Goal: Transaction & Acquisition: Purchase product/service

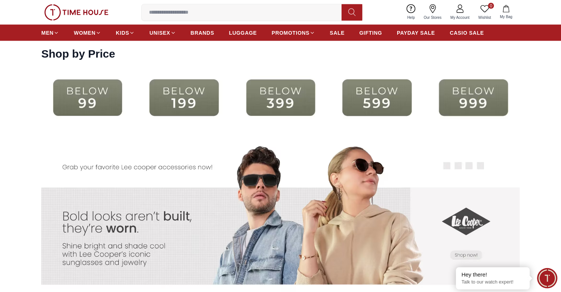
scroll to position [1338, 0]
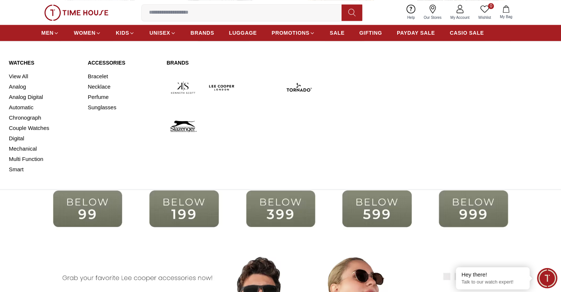
click at [20, 61] on link "Watches" at bounding box center [44, 62] width 70 height 7
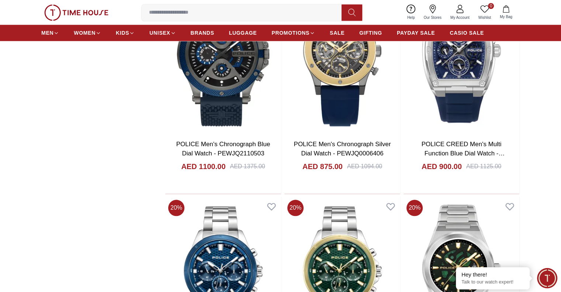
scroll to position [849, 0]
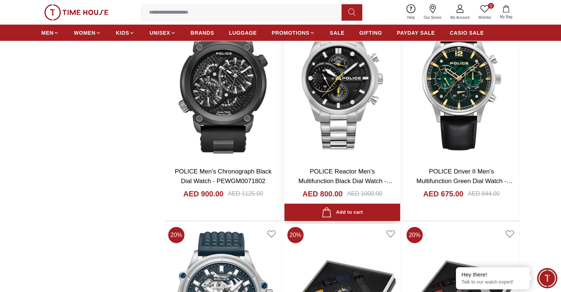
scroll to position [1809, 0]
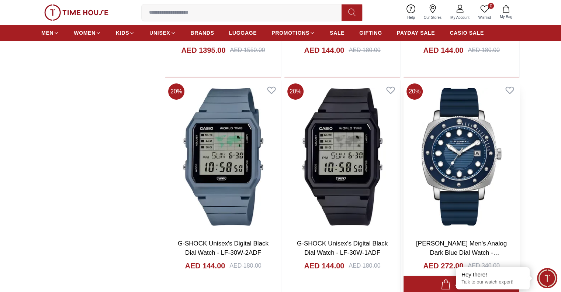
scroll to position [2769, 0]
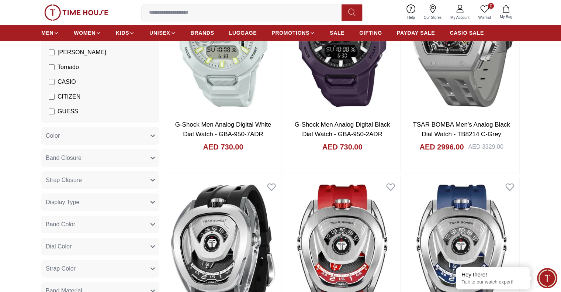
scroll to position [111, 0]
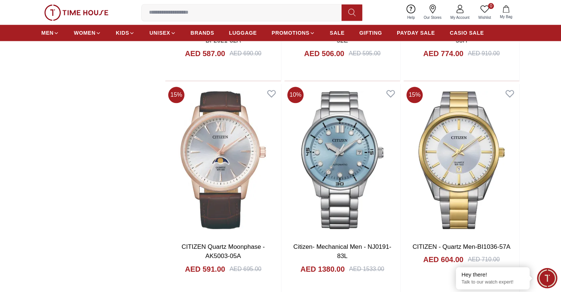
scroll to position [886, 0]
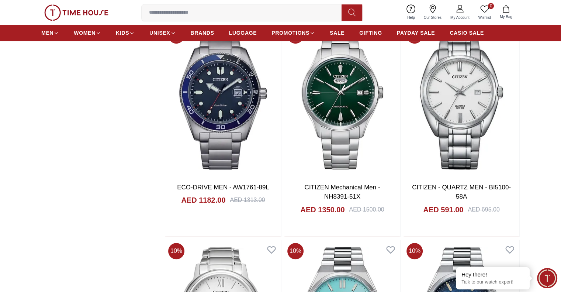
scroll to position [3728, 0]
